Goal: Information Seeking & Learning: Learn about a topic

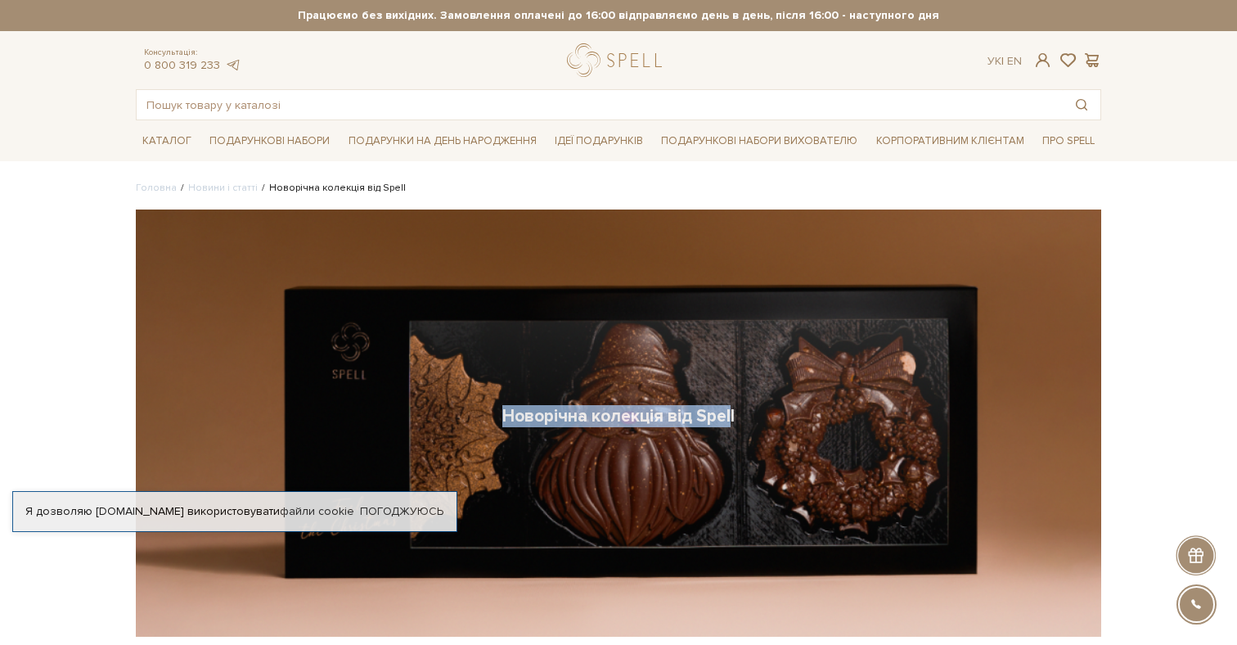
drag, startPoint x: 732, startPoint y: 408, endPoint x: 502, endPoint y: 407, distance: 229.8
click at [502, 407] on h1 "Новорічна колекція від Spell" at bounding box center [618, 416] width 232 height 22
click at [749, 420] on div "Новорічна колекція від Spell" at bounding box center [618, 422] width 965 height 427
drag, startPoint x: 739, startPoint y: 415, endPoint x: 494, endPoint y: 420, distance: 245.5
click at [494, 420] on div "Новорічна колекція від Spell" at bounding box center [618, 422] width 965 height 427
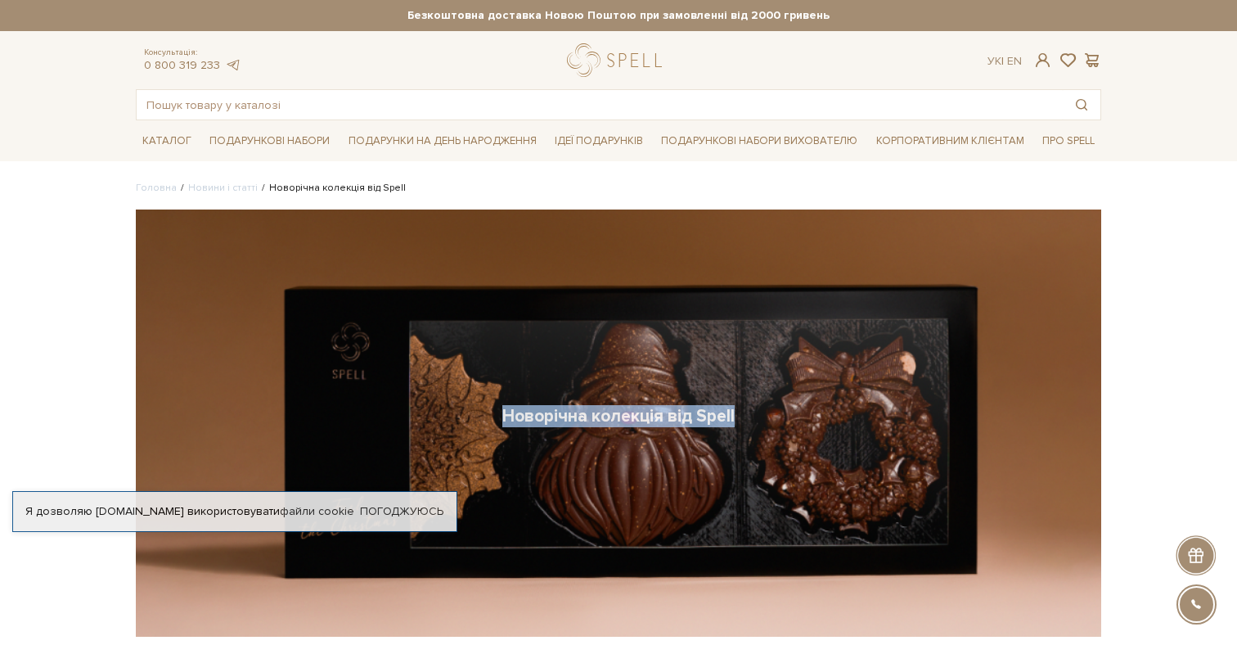
copy h1 "Новорічна колекція від Spell"
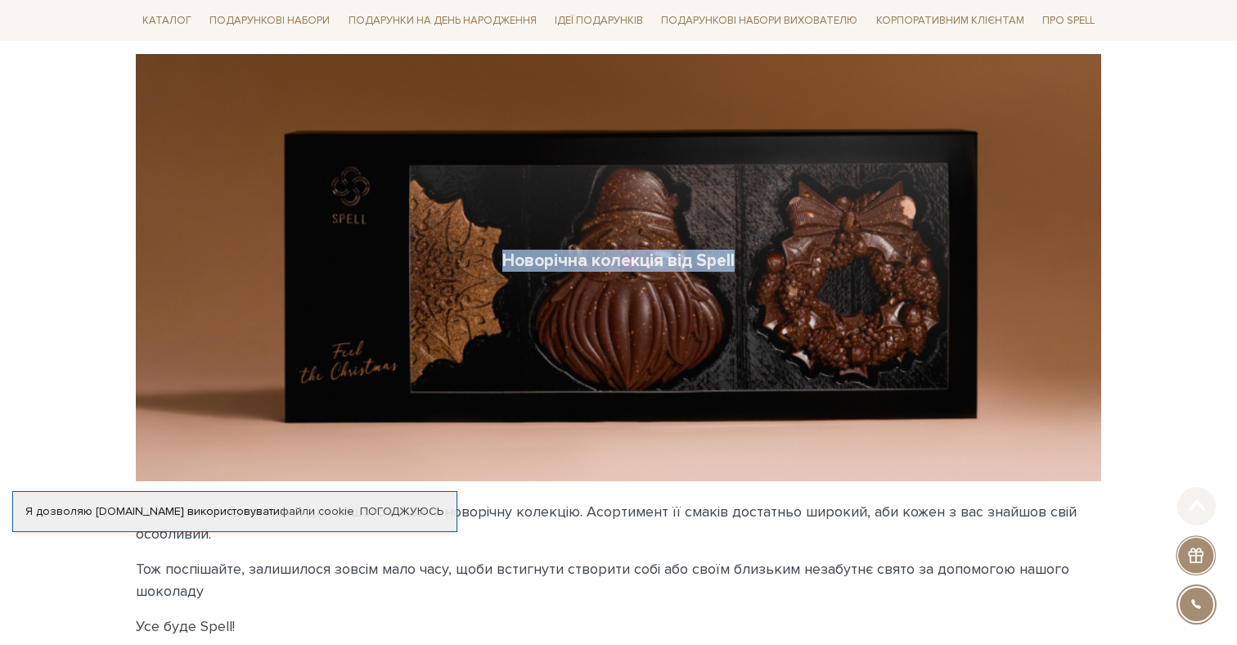
scroll to position [173, 0]
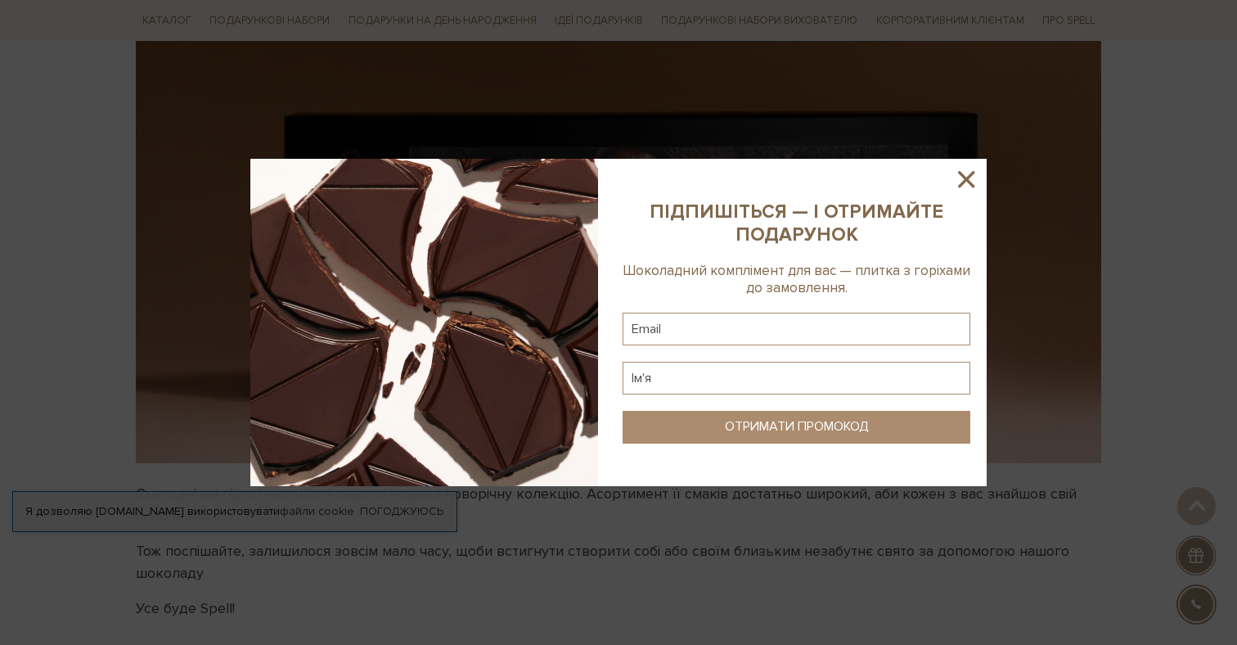
click at [969, 183] on icon at bounding box center [966, 179] width 16 height 16
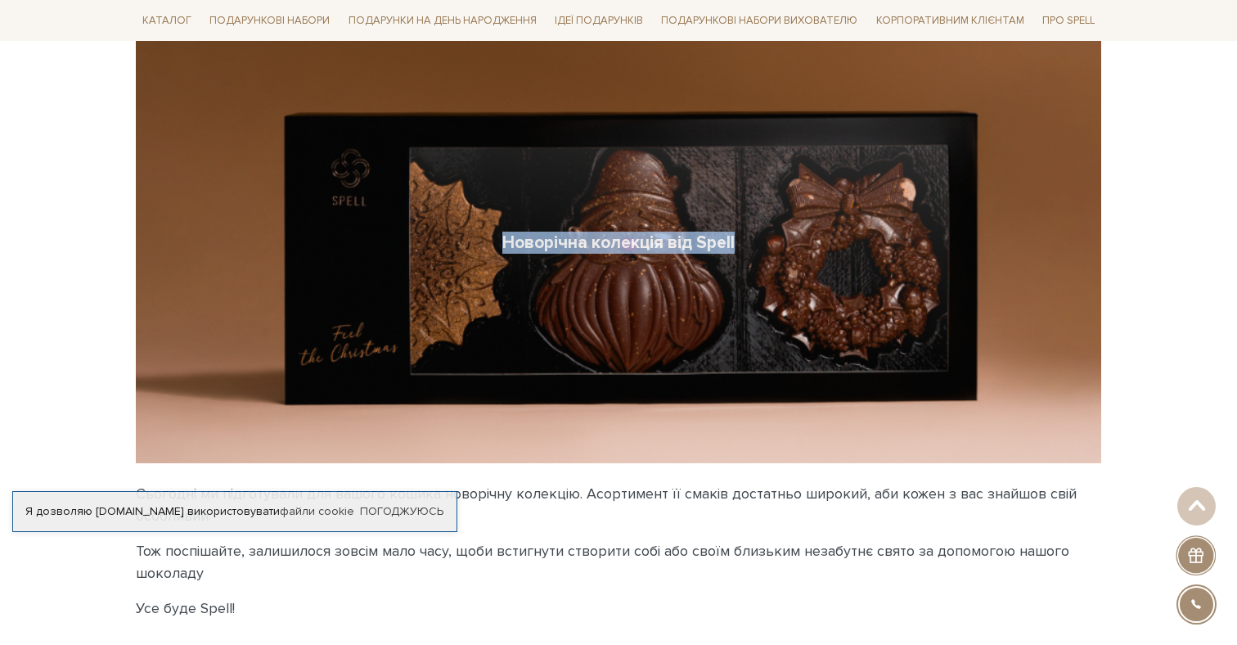
drag, startPoint x: 735, startPoint y: 240, endPoint x: 496, endPoint y: 239, distance: 239.7
click at [496, 239] on div "Новорічна колекція від Spell" at bounding box center [618, 249] width 965 height 427
copy h1 "Новорічна колекція від Spell"
